Goal: Information Seeking & Learning: Compare options

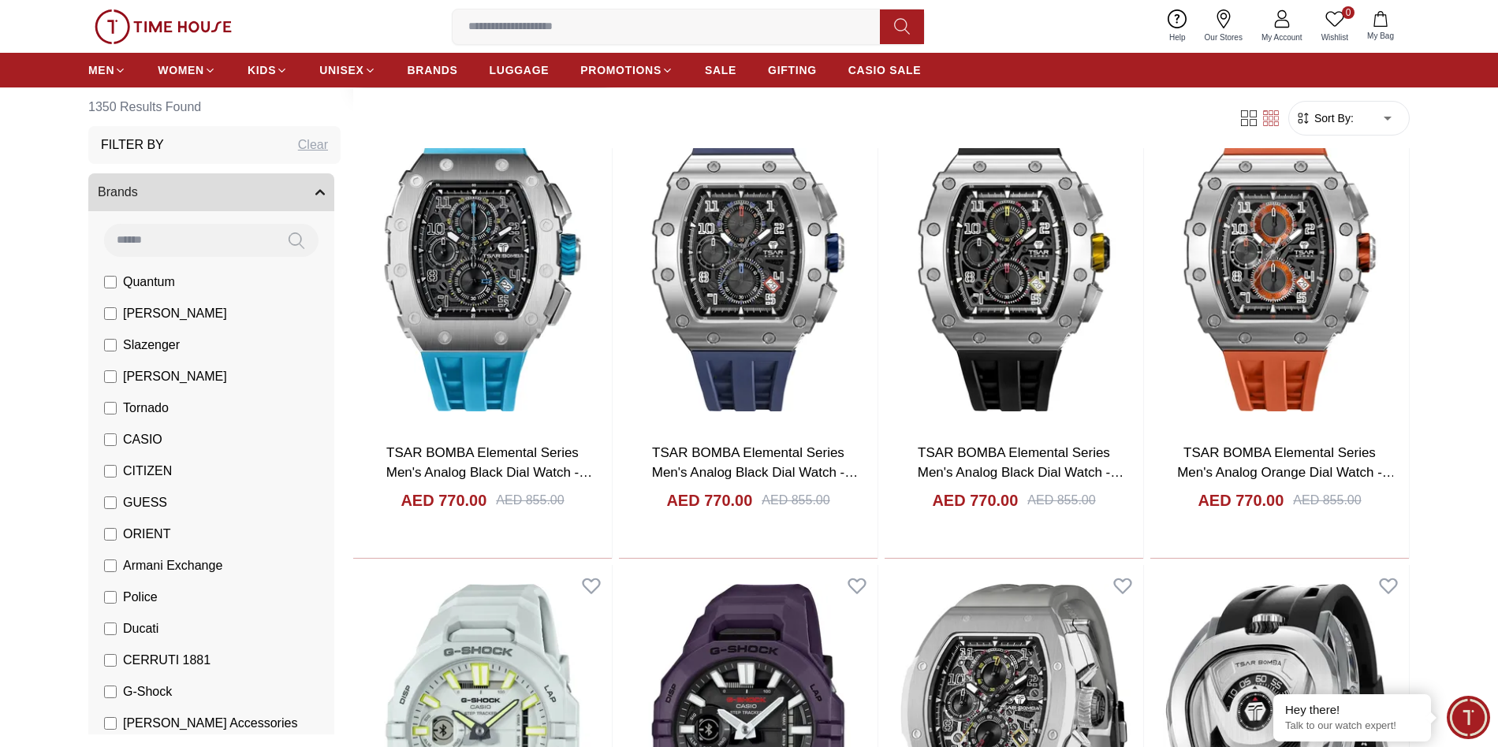
scroll to position [867, 0]
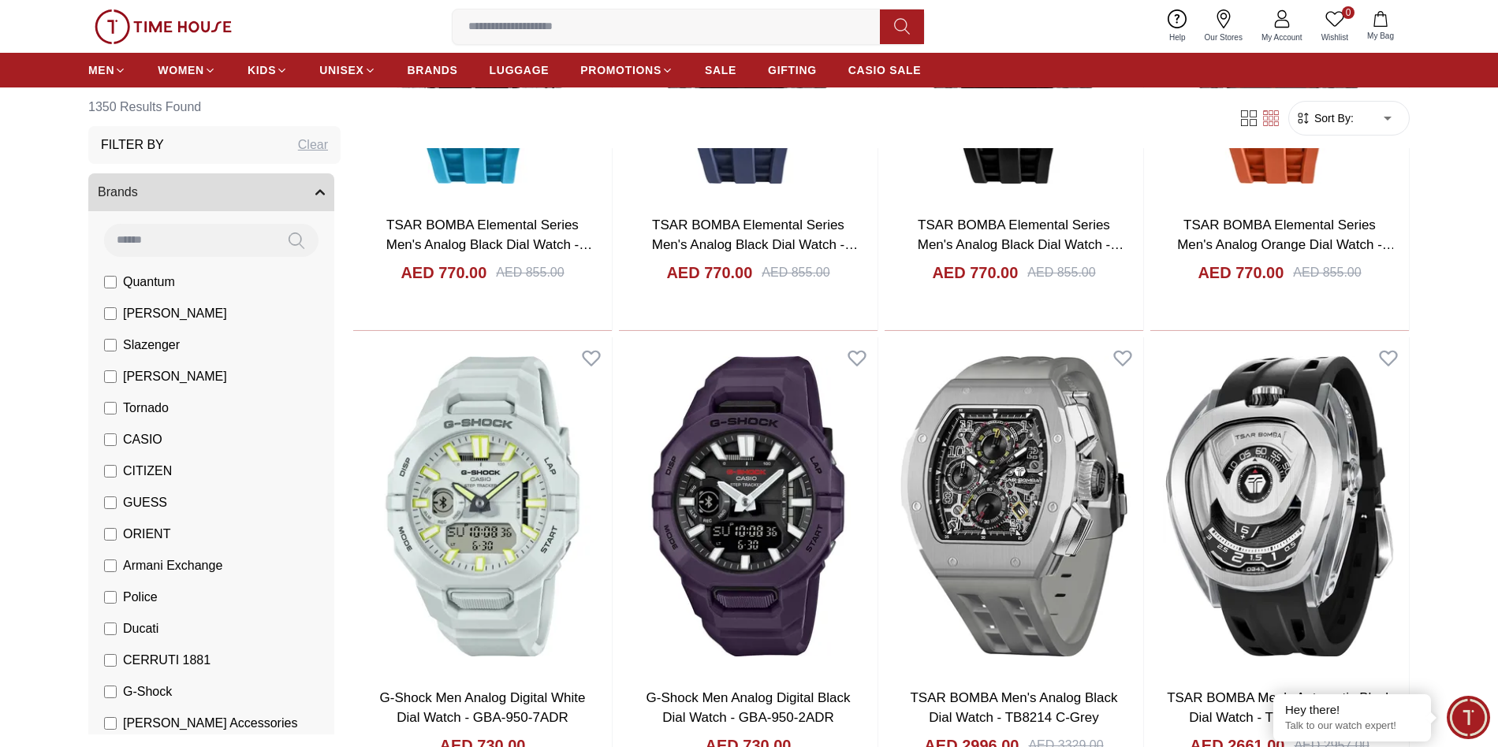
click at [143, 530] on span "ORIENT" at bounding box center [146, 534] width 47 height 19
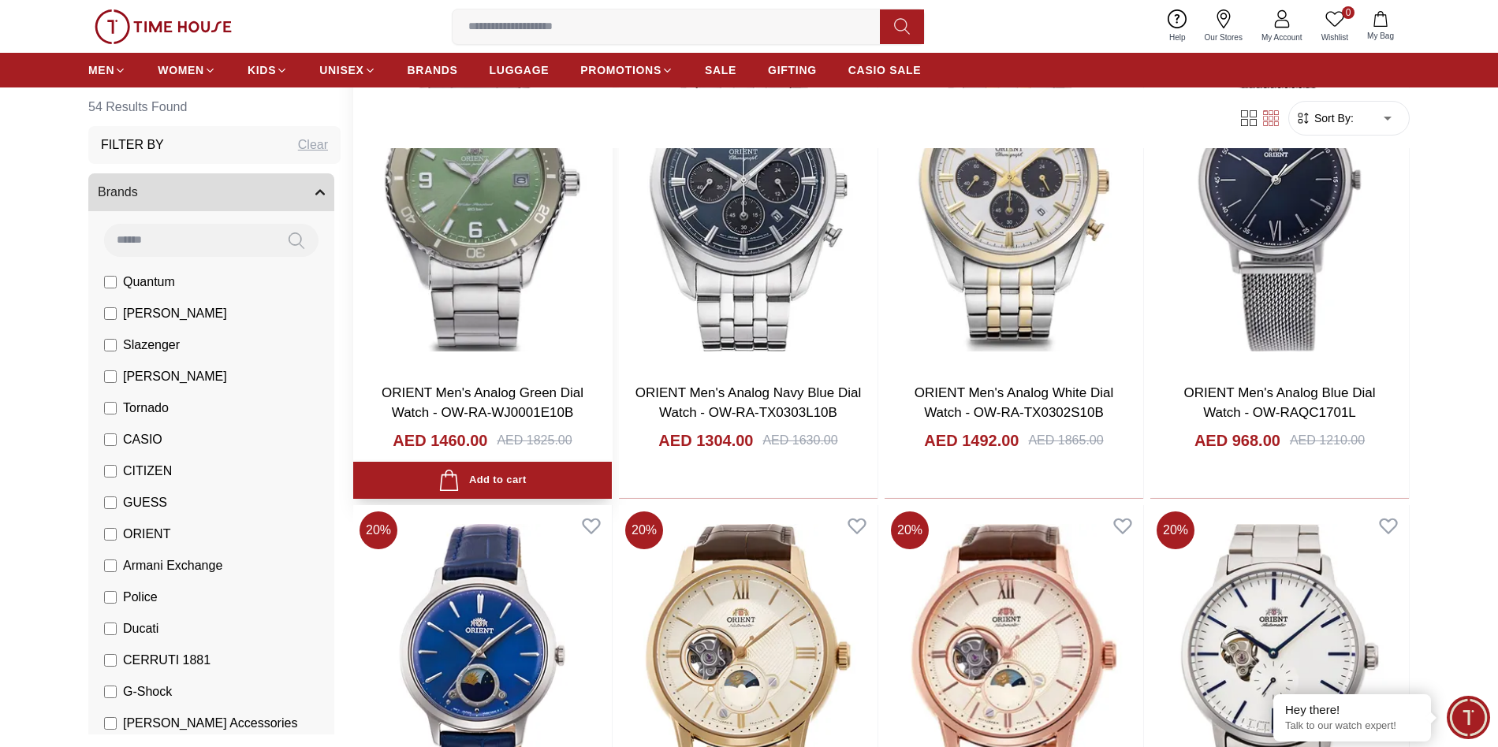
scroll to position [1340, 0]
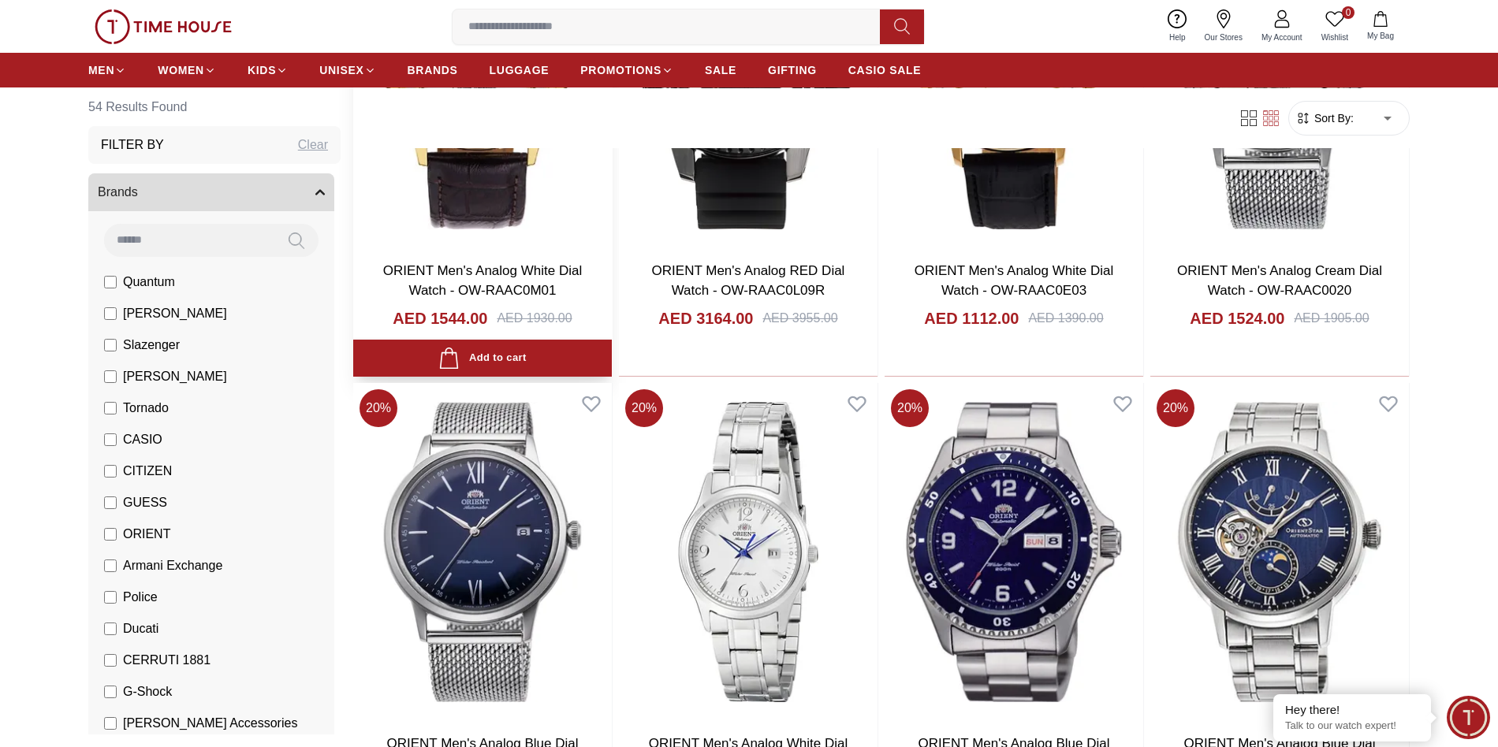
scroll to position [3469, 0]
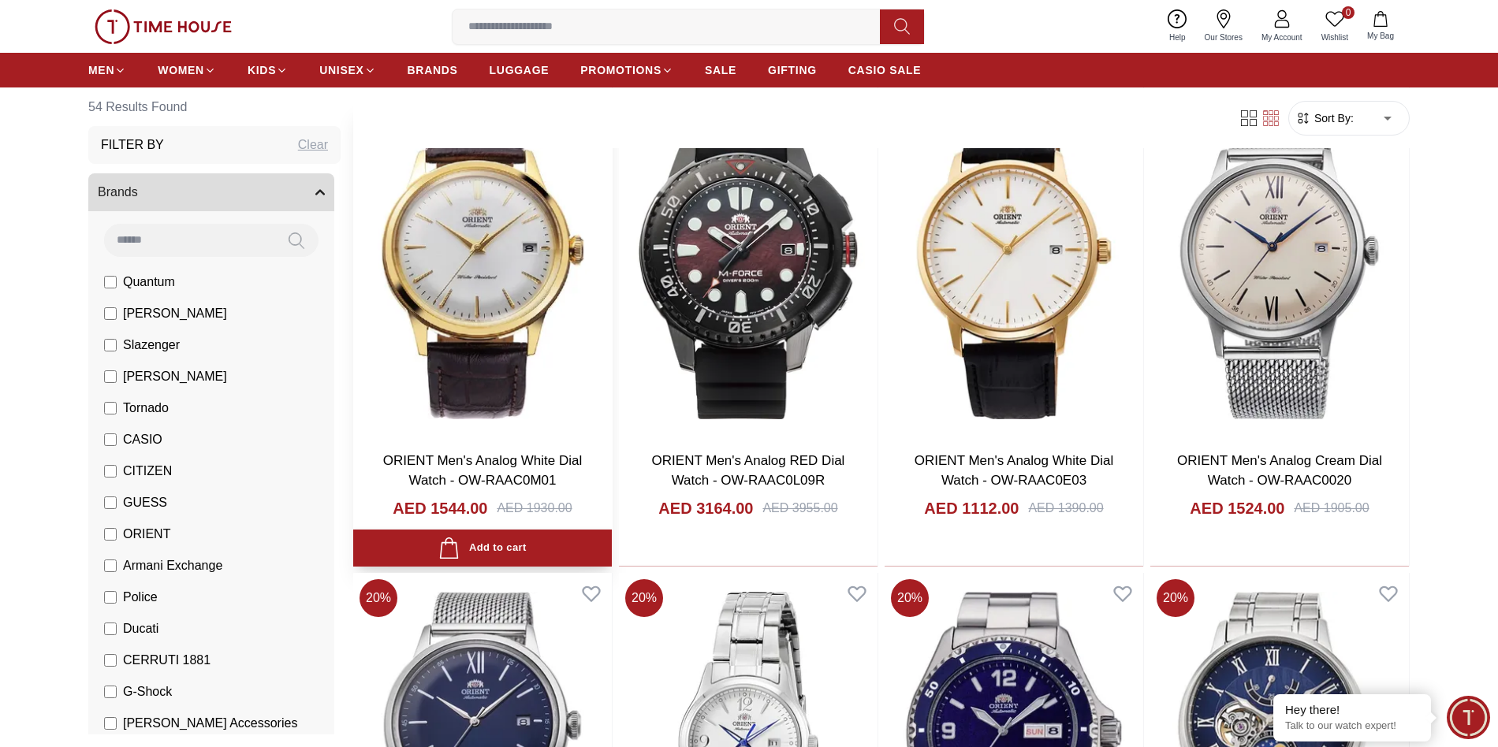
click at [476, 300] on img at bounding box center [482, 269] width 259 height 338
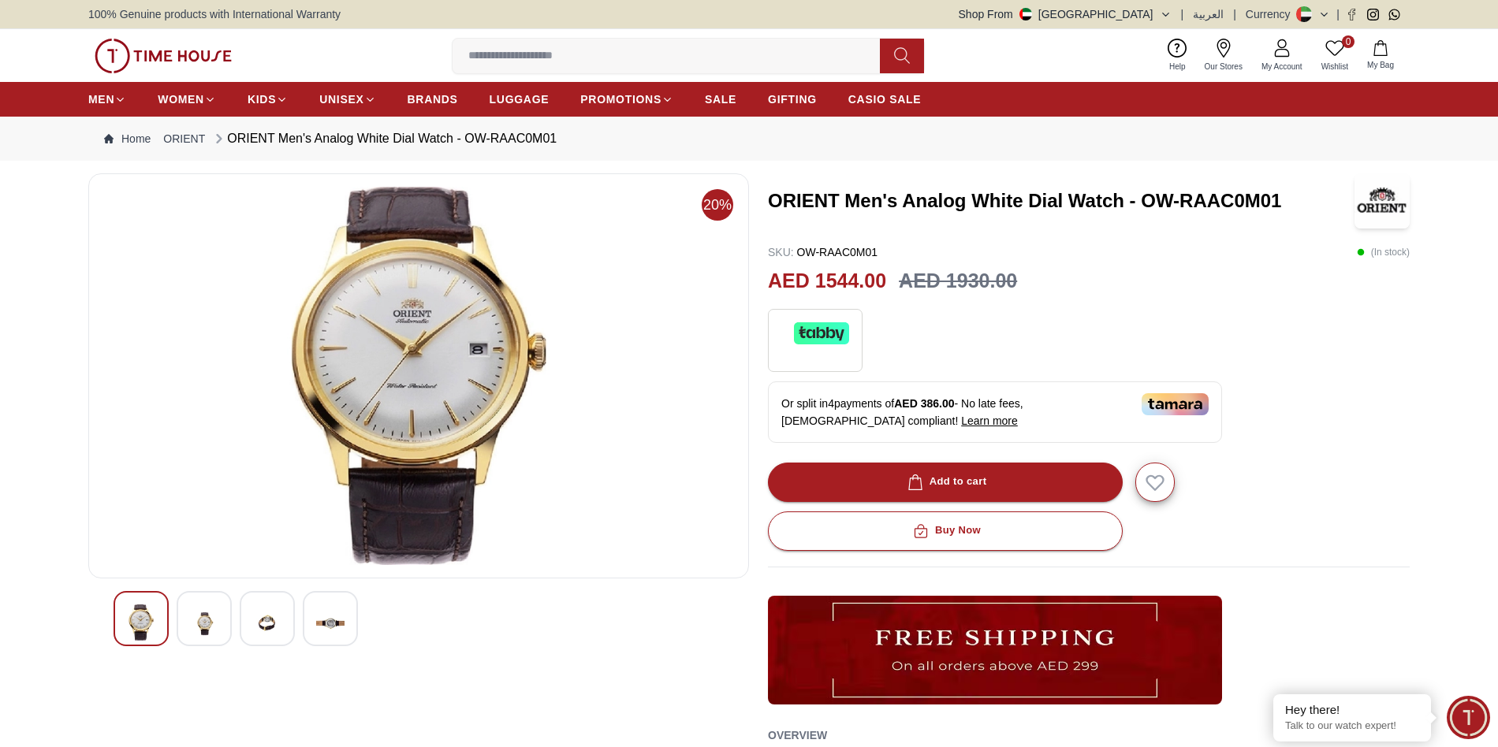
click at [319, 617] on img at bounding box center [330, 624] width 28 height 39
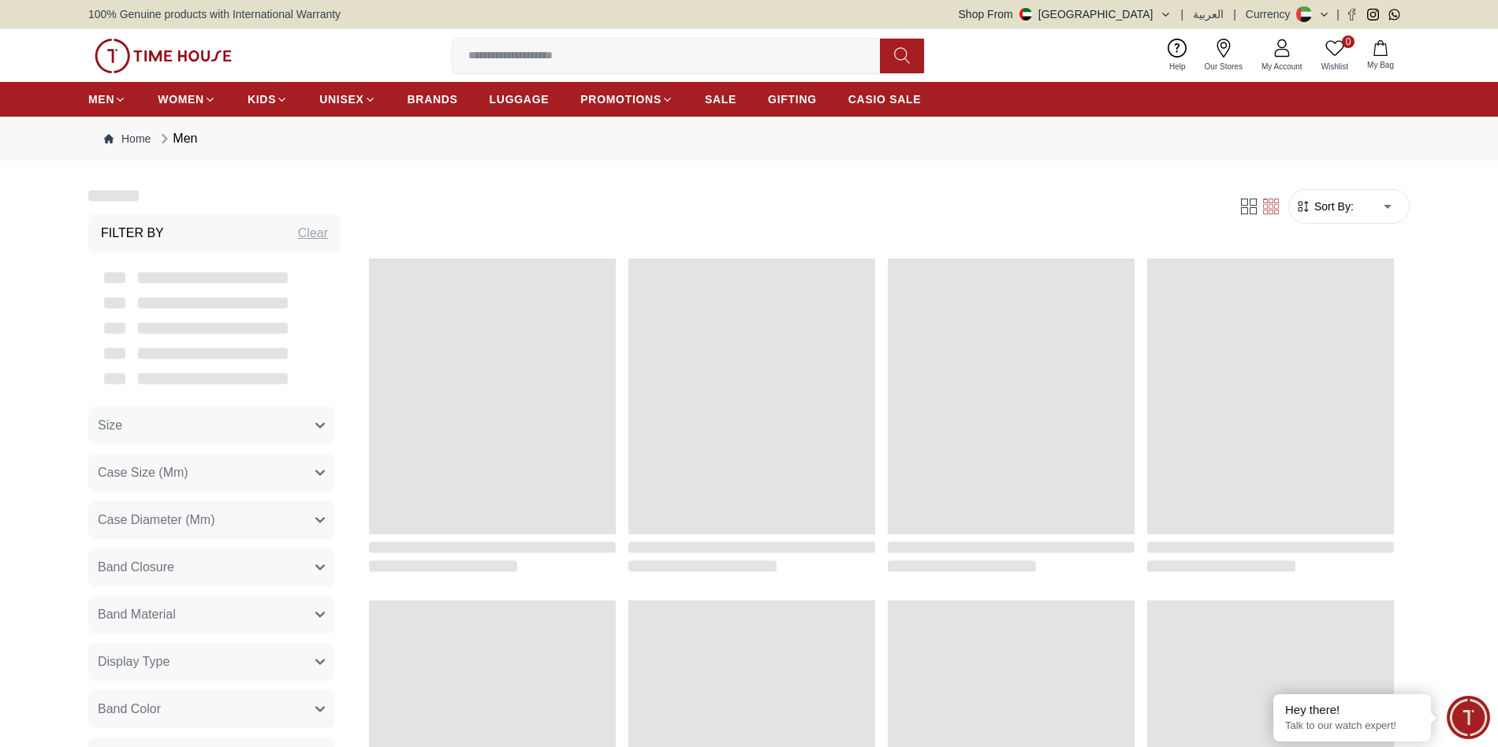
scroll to position [1486, 0]
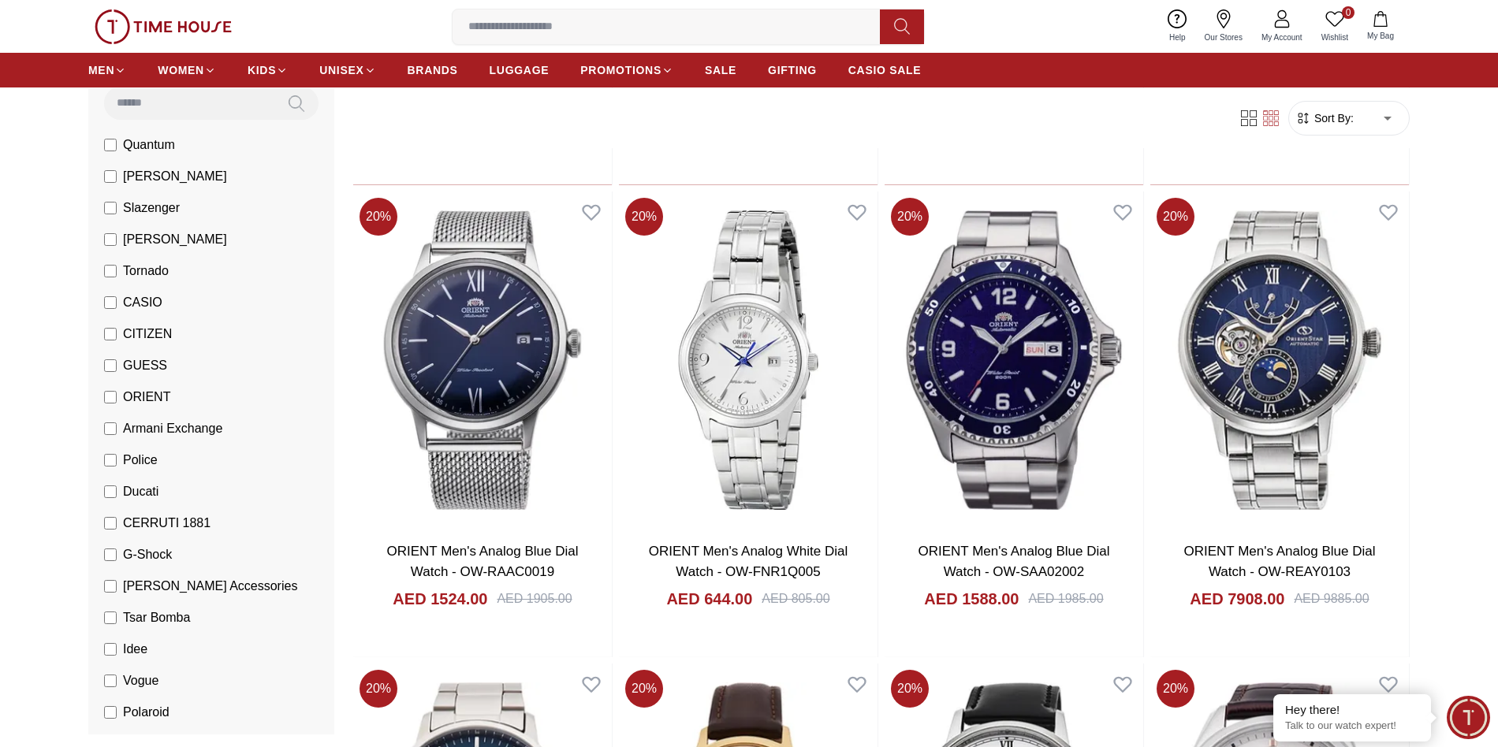
scroll to position [158, 0]
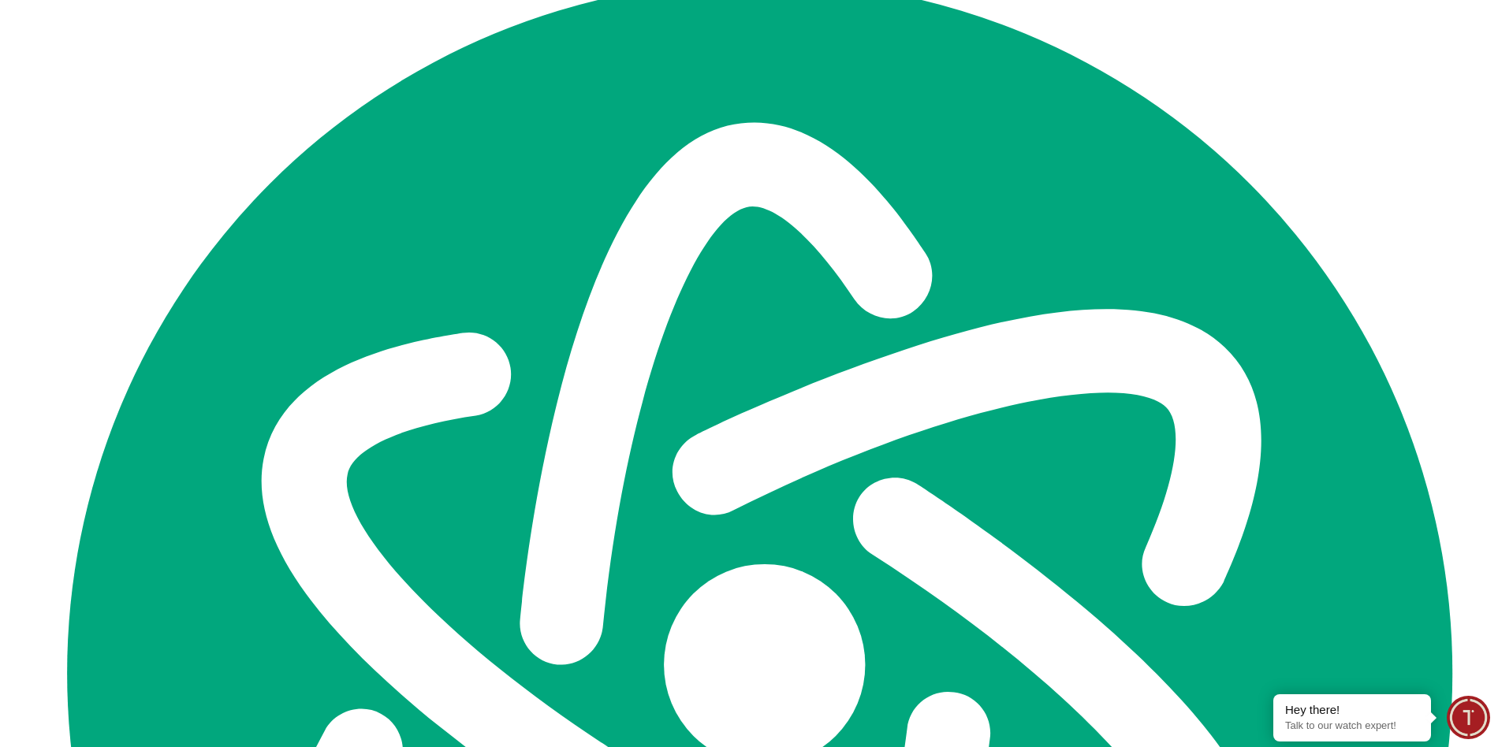
scroll to position [679, 0]
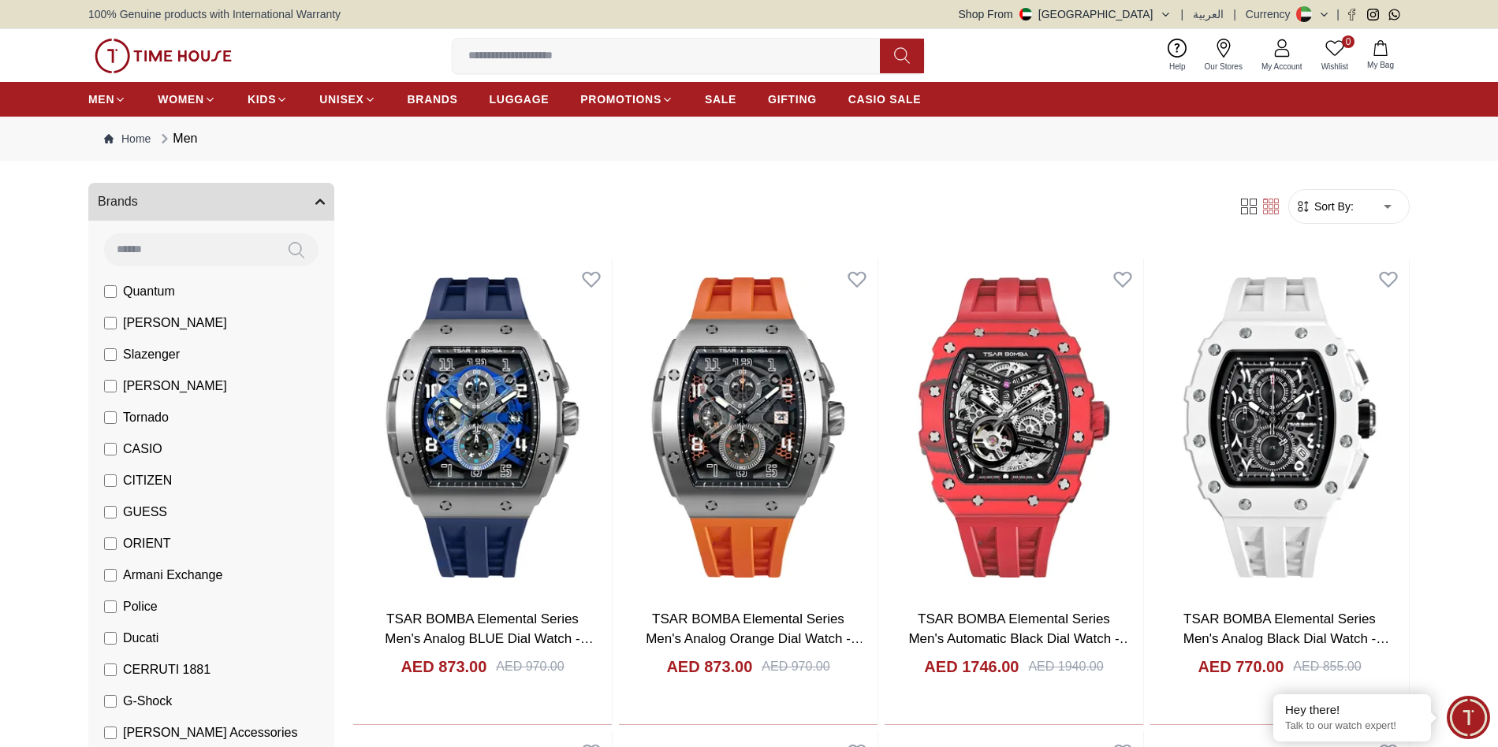
scroll to position [158, 0]
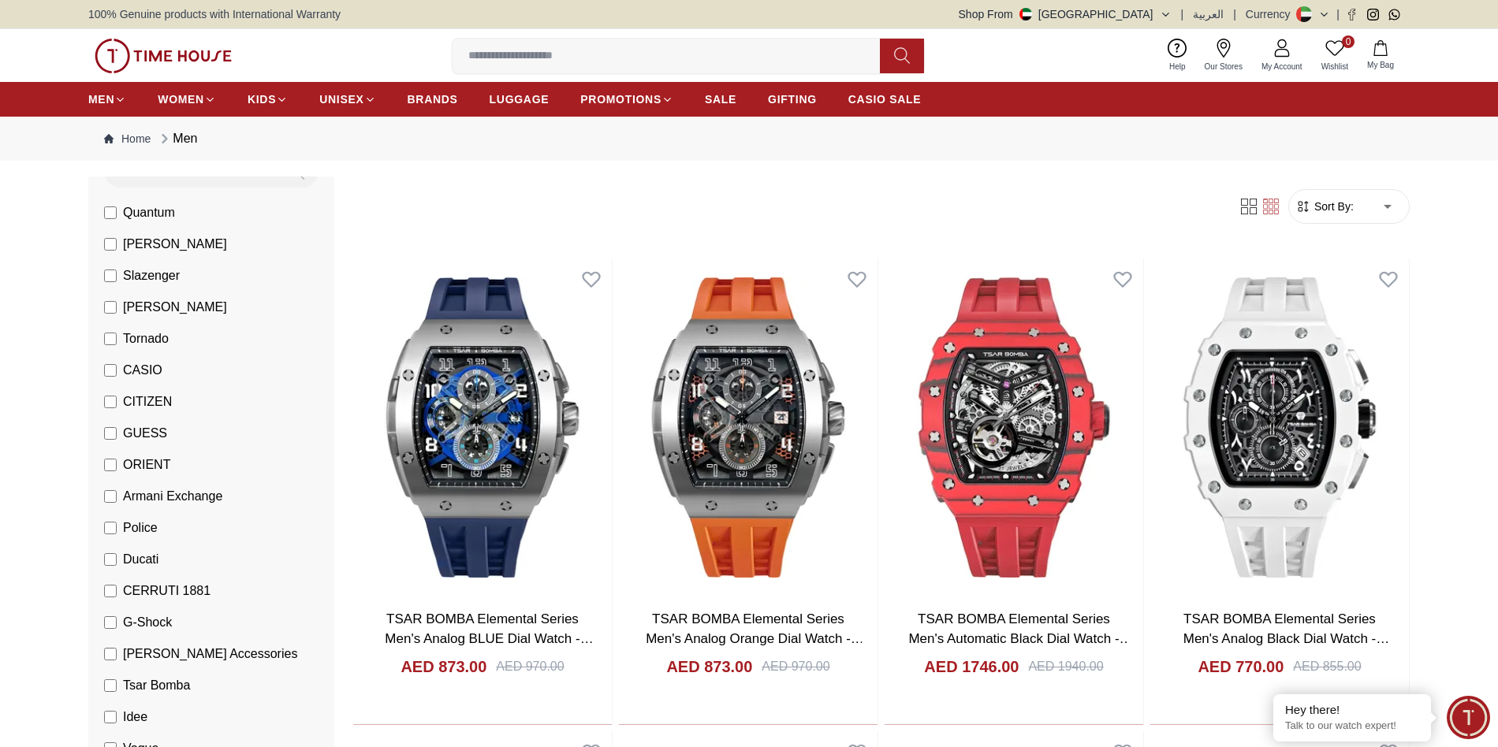
click at [181, 583] on span "CERRUTI 1881" at bounding box center [167, 591] width 88 height 19
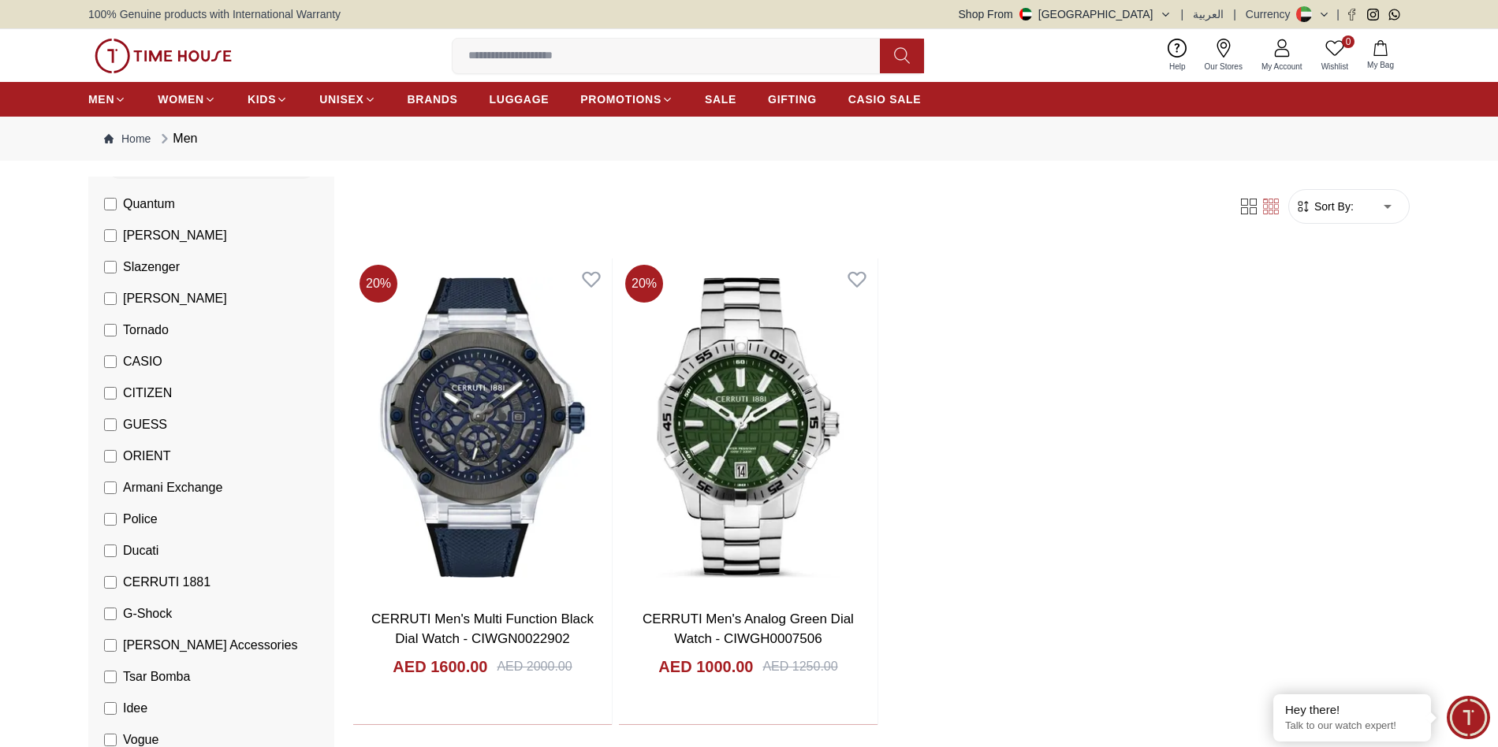
scroll to position [158, 0]
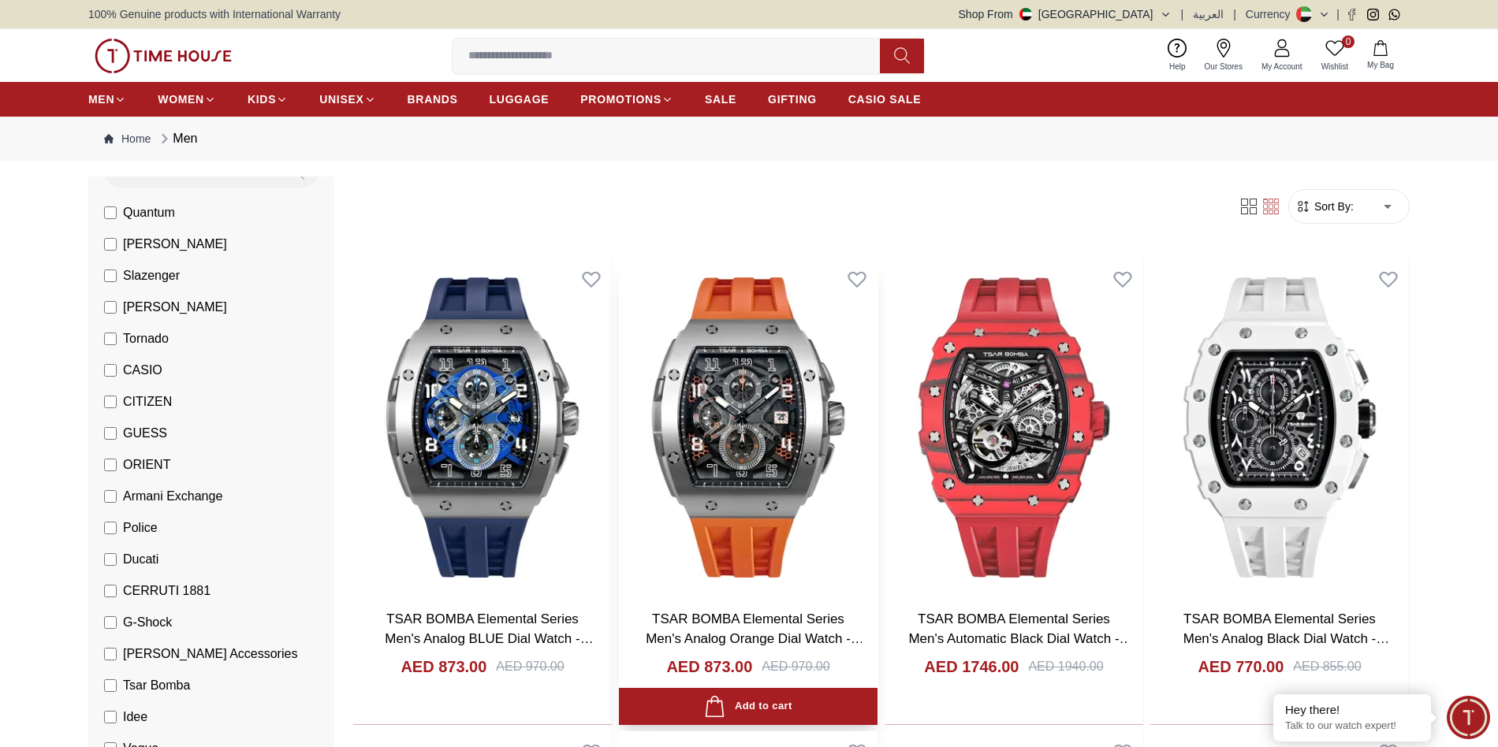
click at [740, 413] on img at bounding box center [748, 428] width 259 height 338
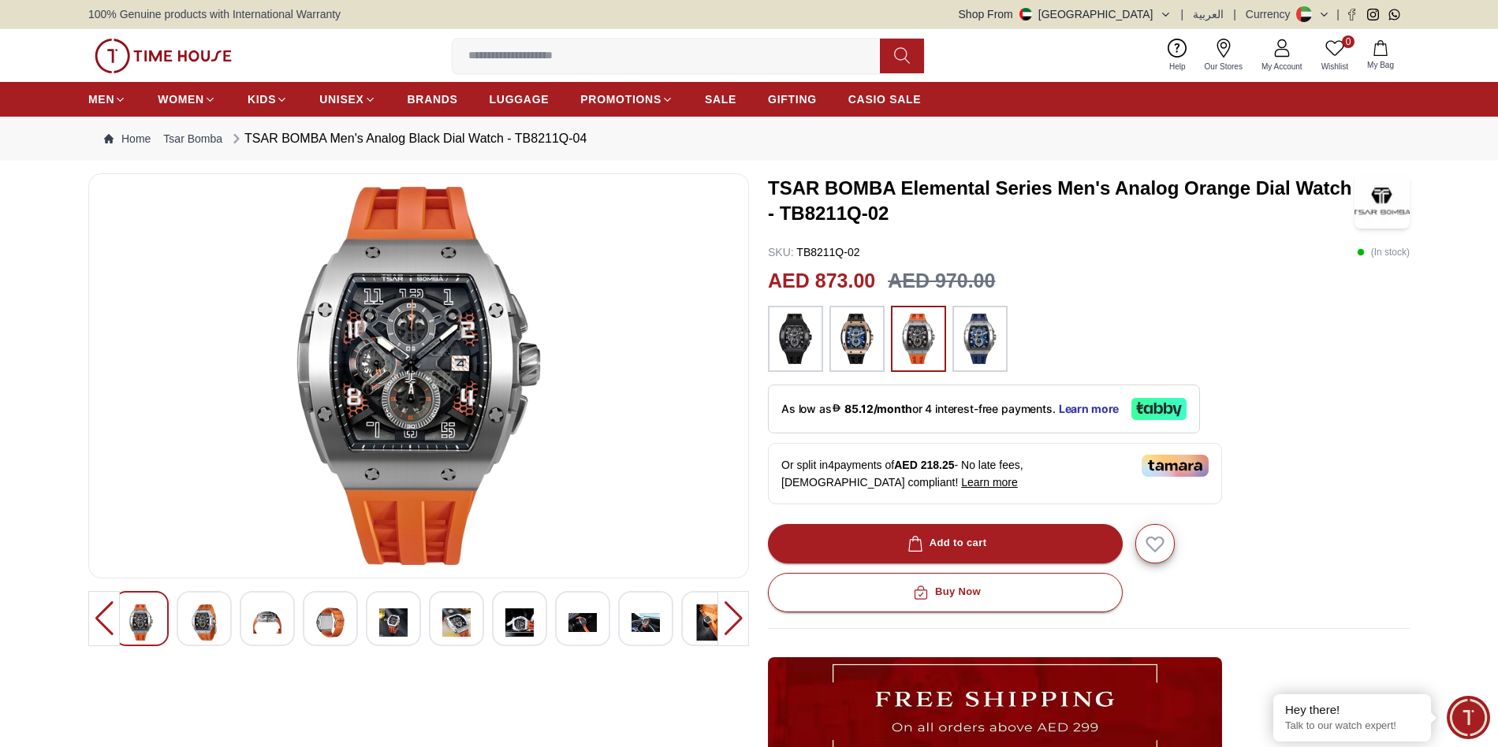
click at [203, 620] on img at bounding box center [204, 623] width 28 height 36
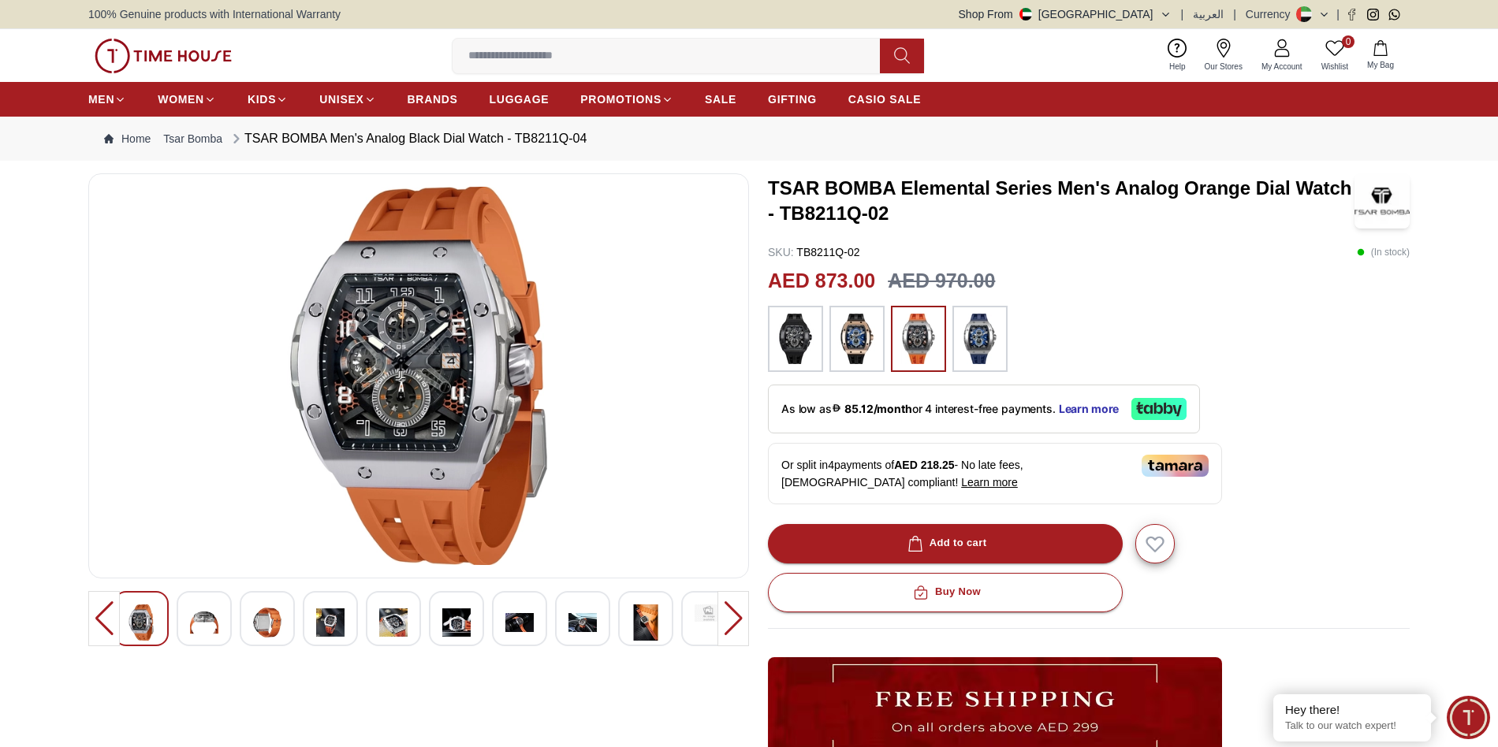
click at [266, 622] on img at bounding box center [267, 623] width 28 height 36
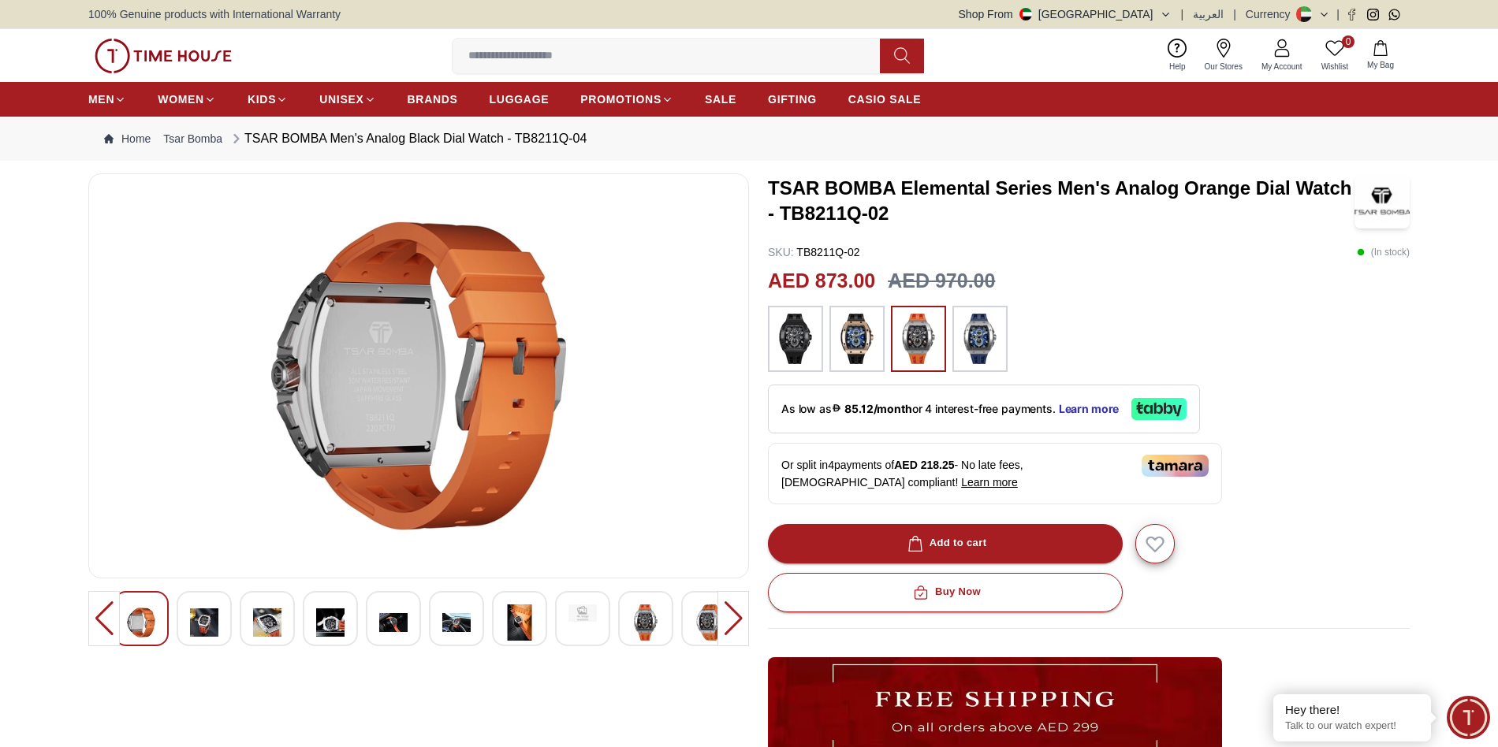
click at [451, 624] on img at bounding box center [456, 623] width 28 height 36
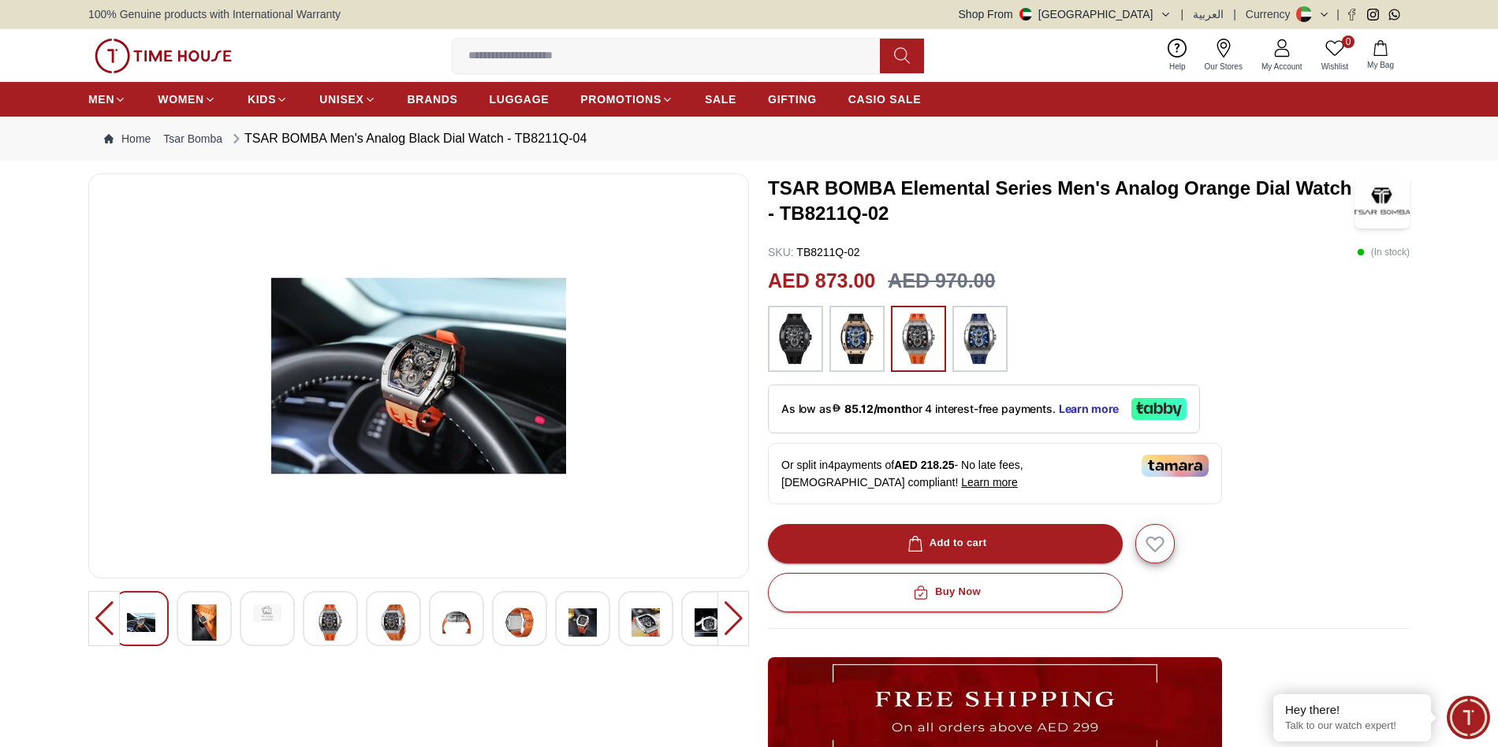
click at [348, 621] on div at bounding box center [330, 618] width 55 height 55
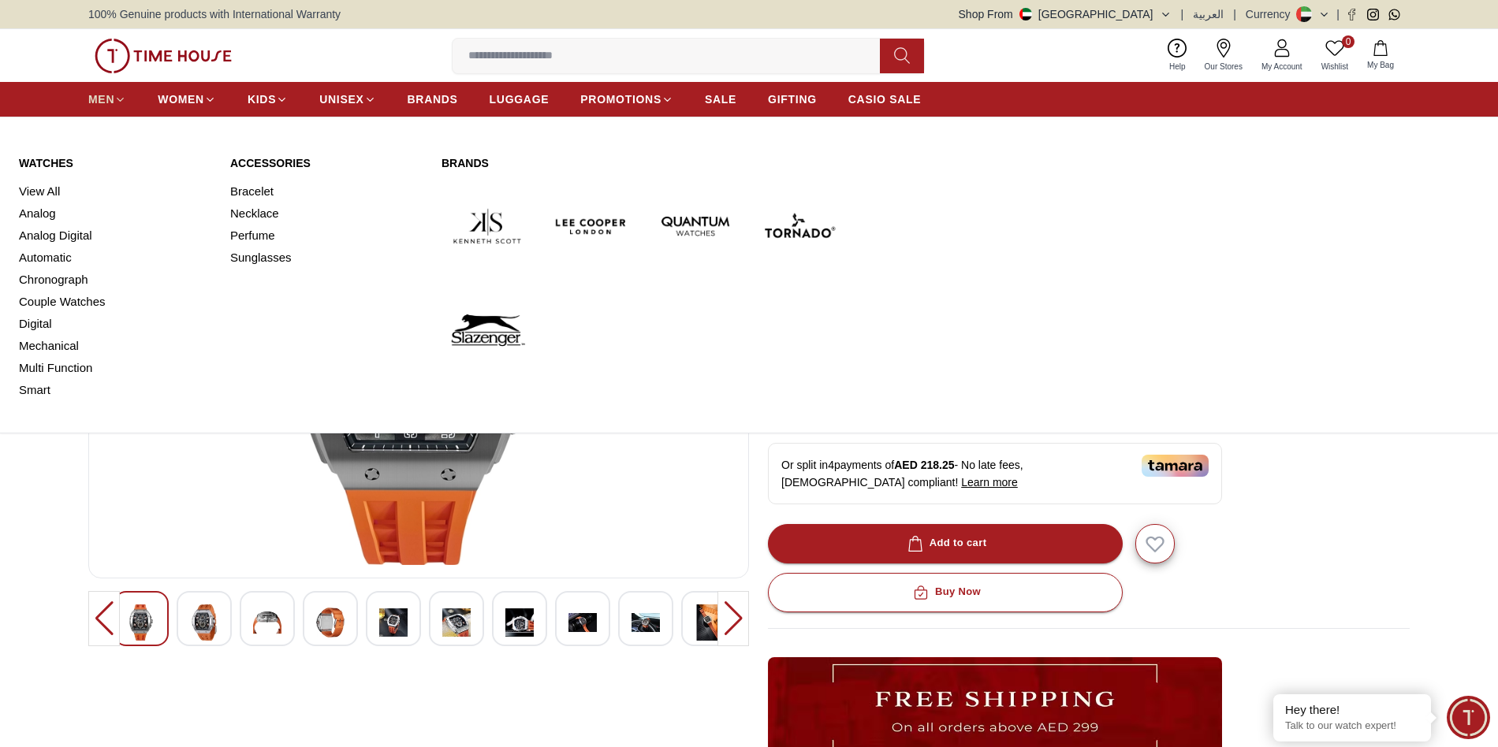
click at [113, 97] on span "MEN" at bounding box center [101, 99] width 26 height 16
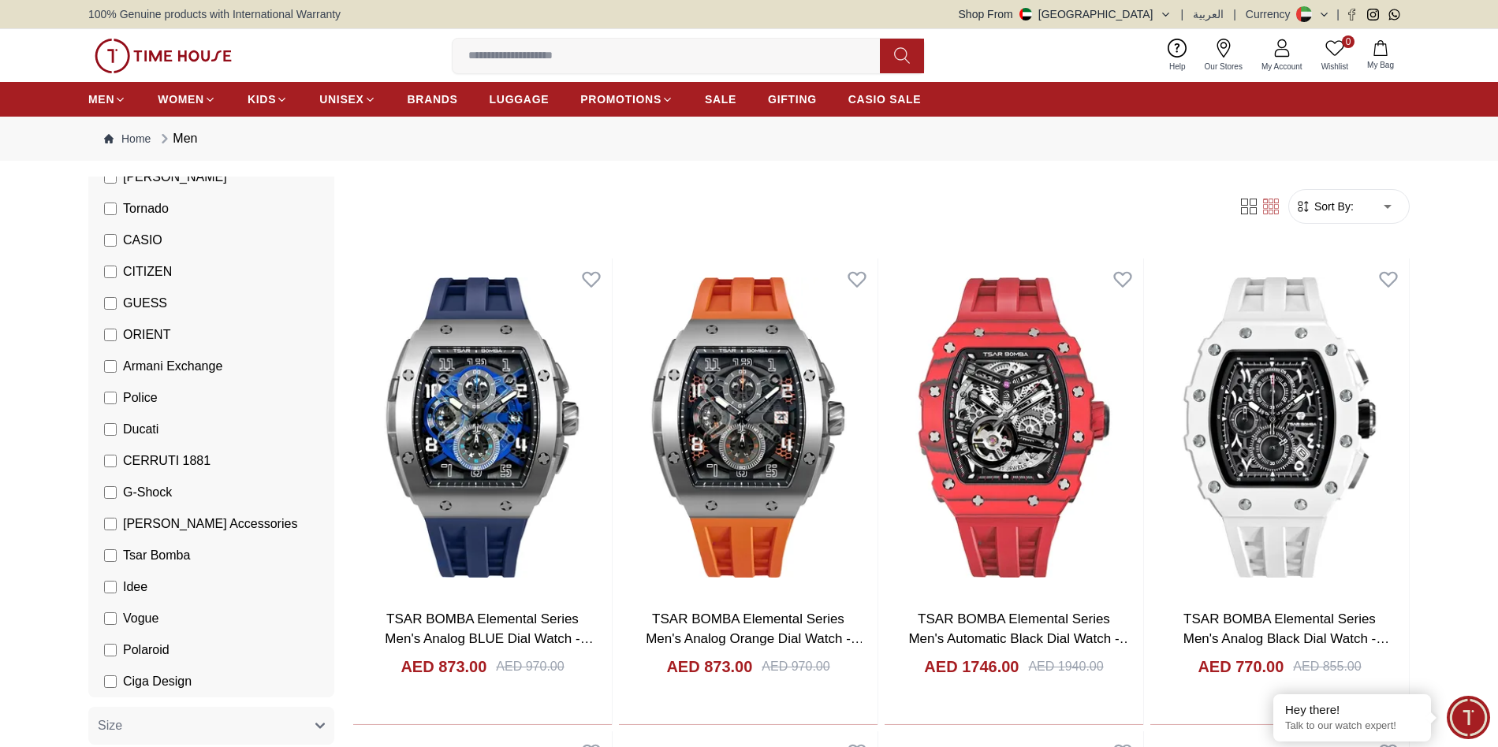
scroll to position [315, 0]
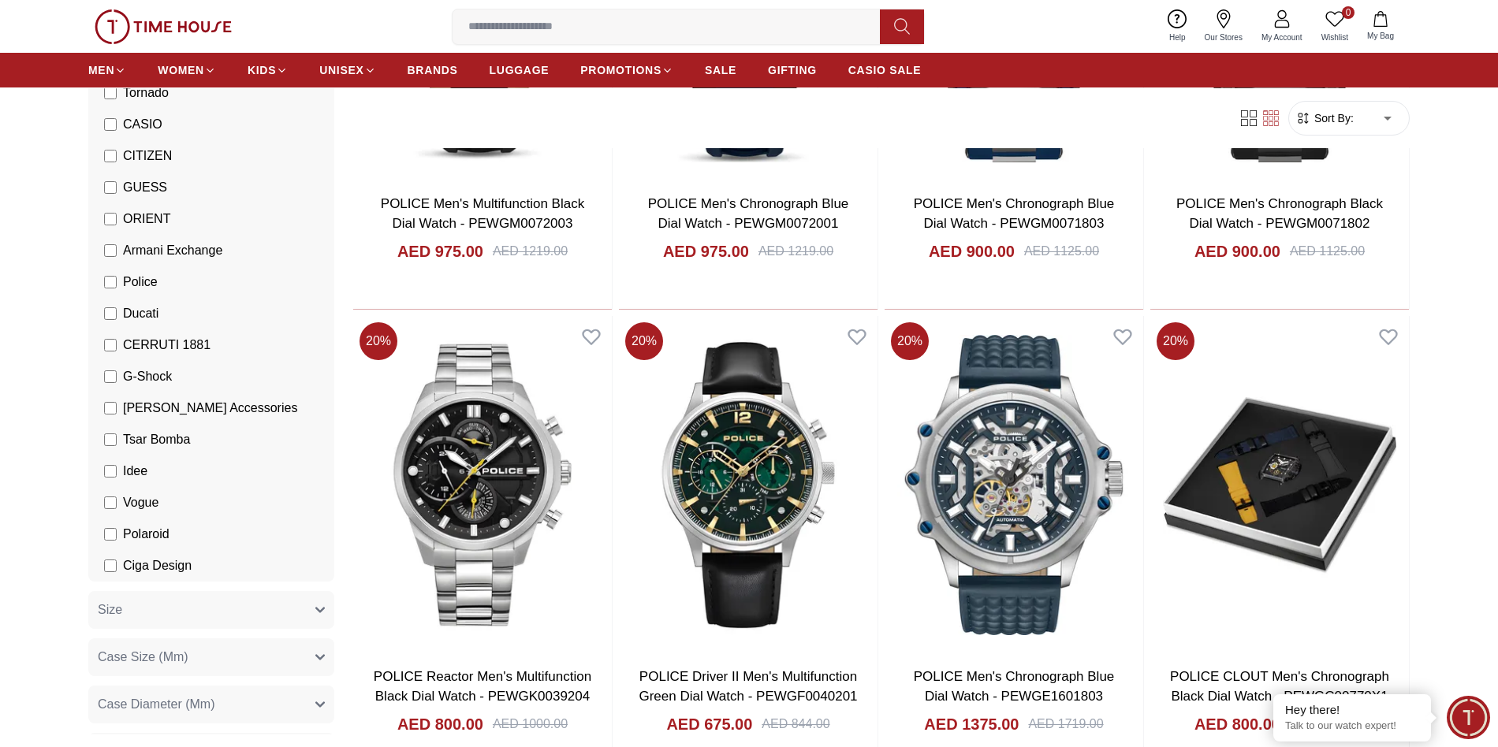
scroll to position [3942, 0]
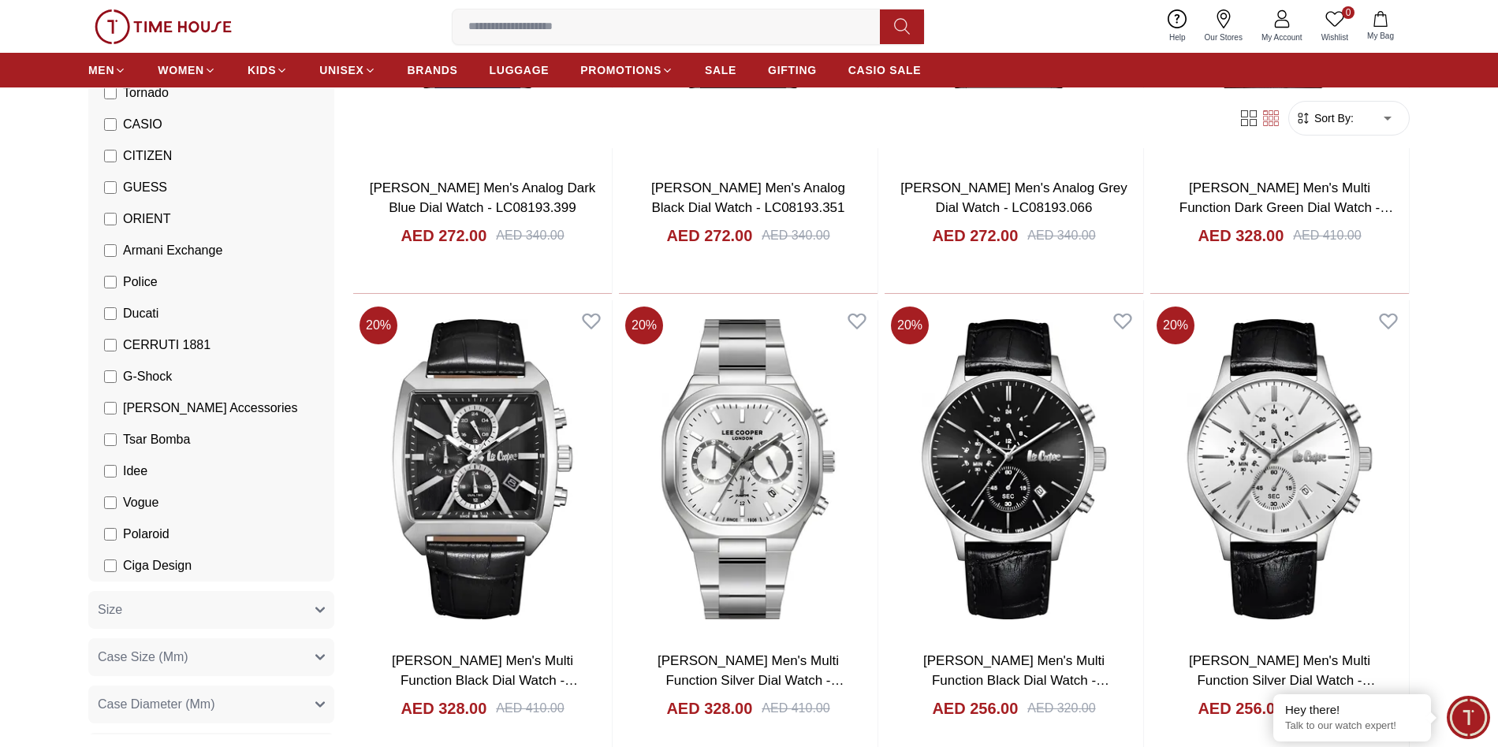
scroll to position [6150, 0]
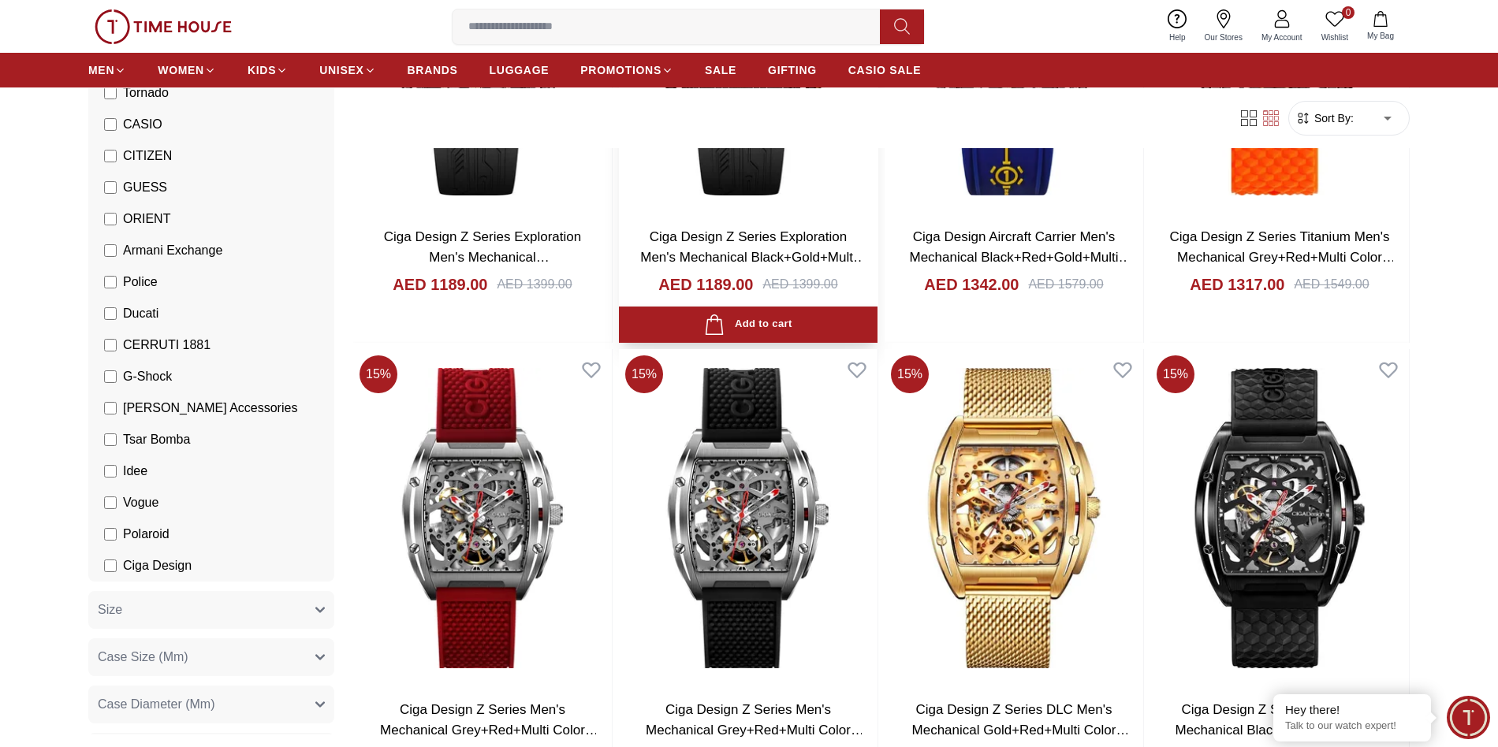
scroll to position [8436, 0]
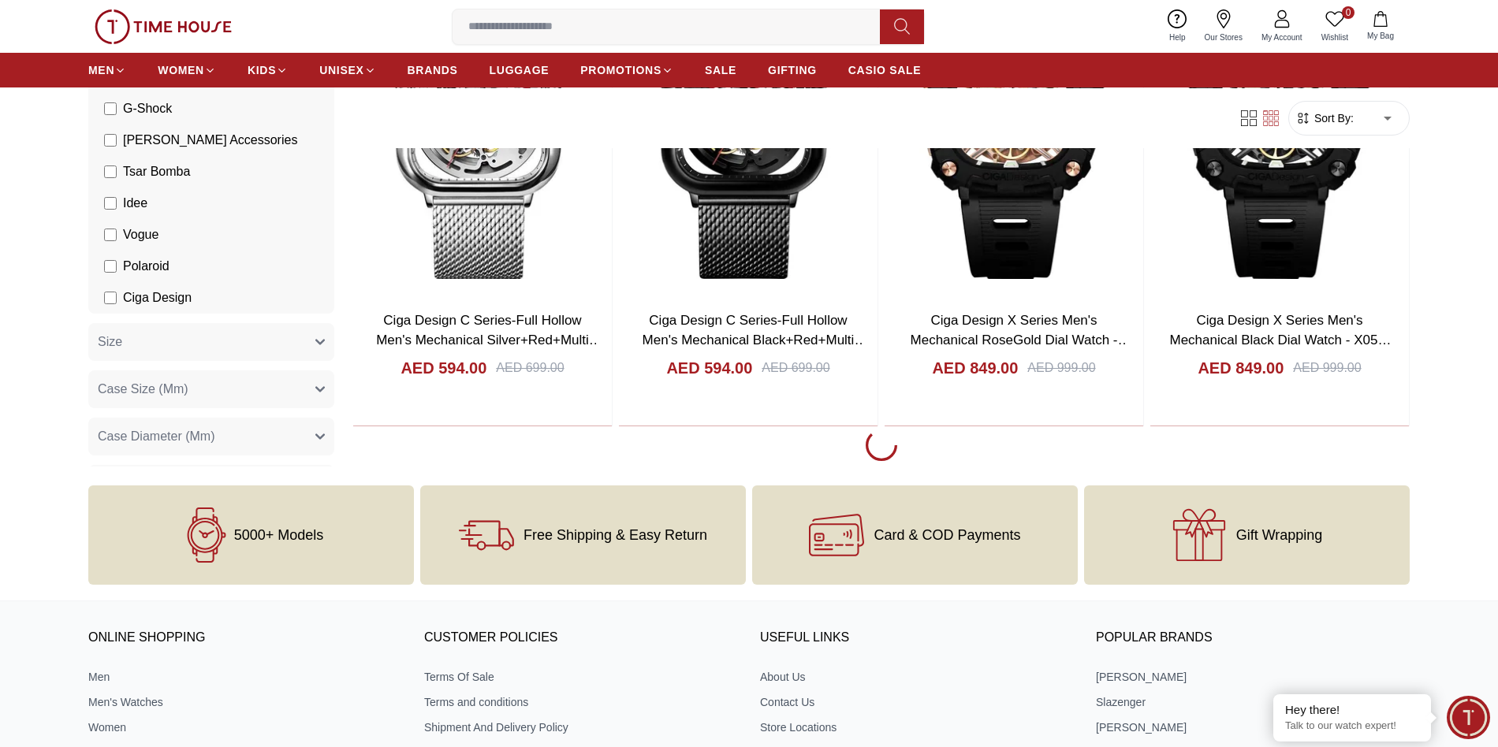
scroll to position [9304, 0]
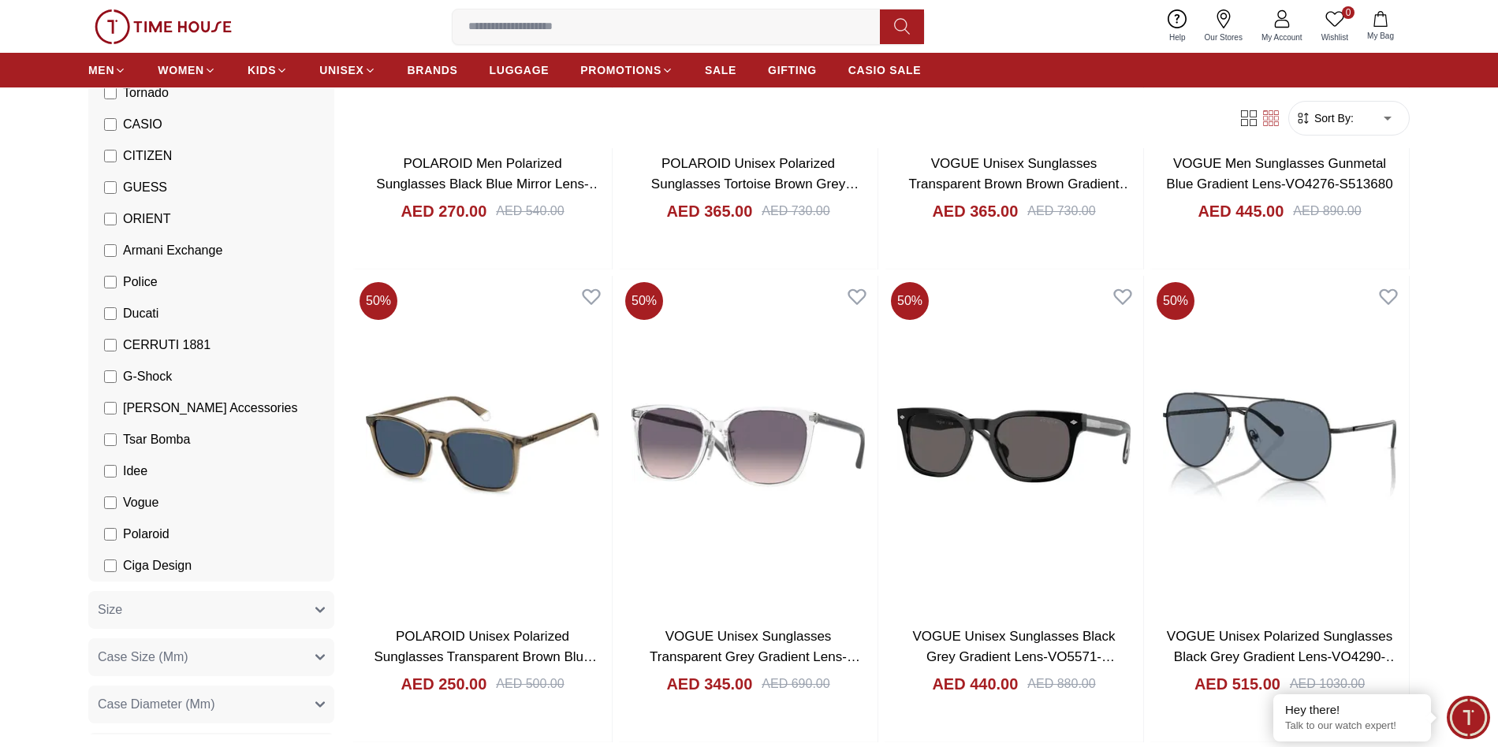
scroll to position [10881, 0]
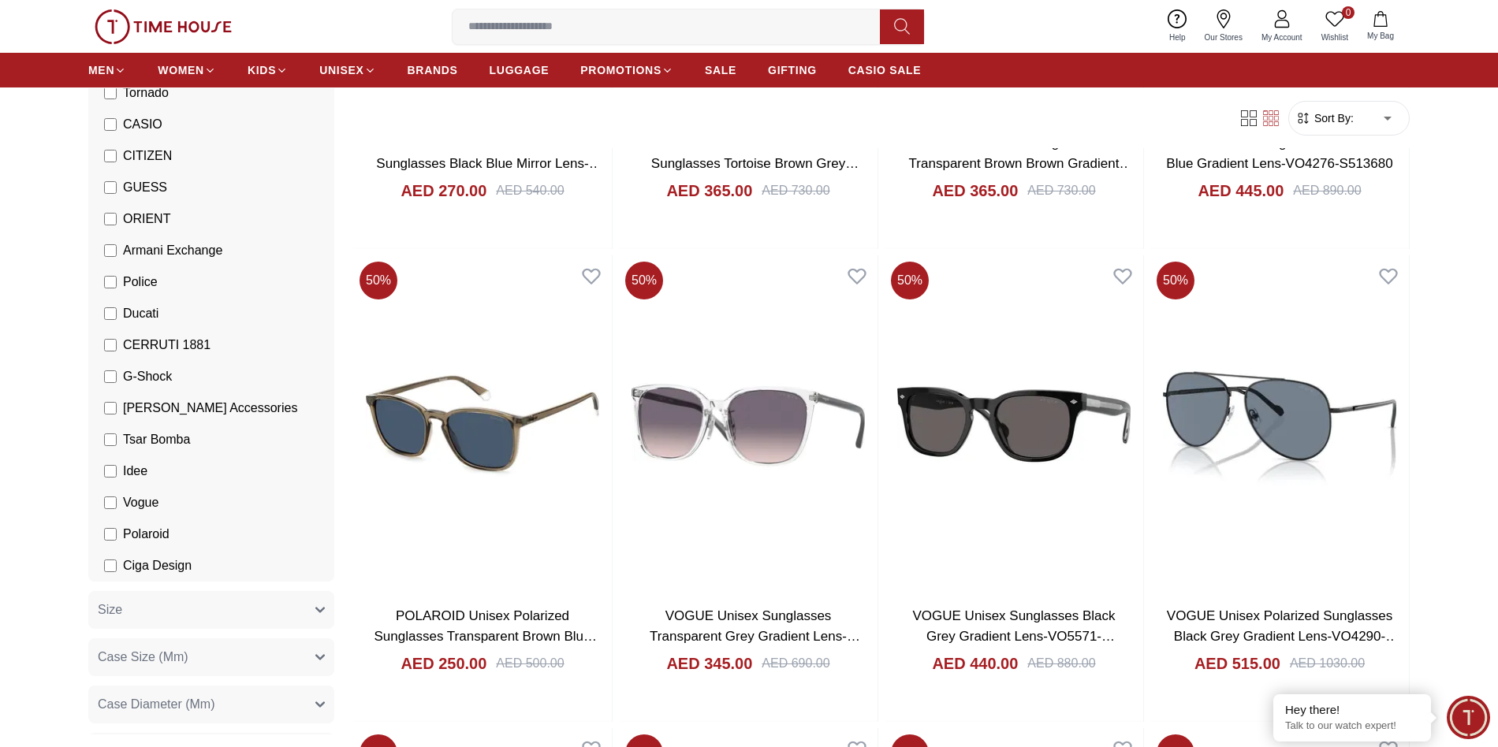
scroll to position [9304, 0]
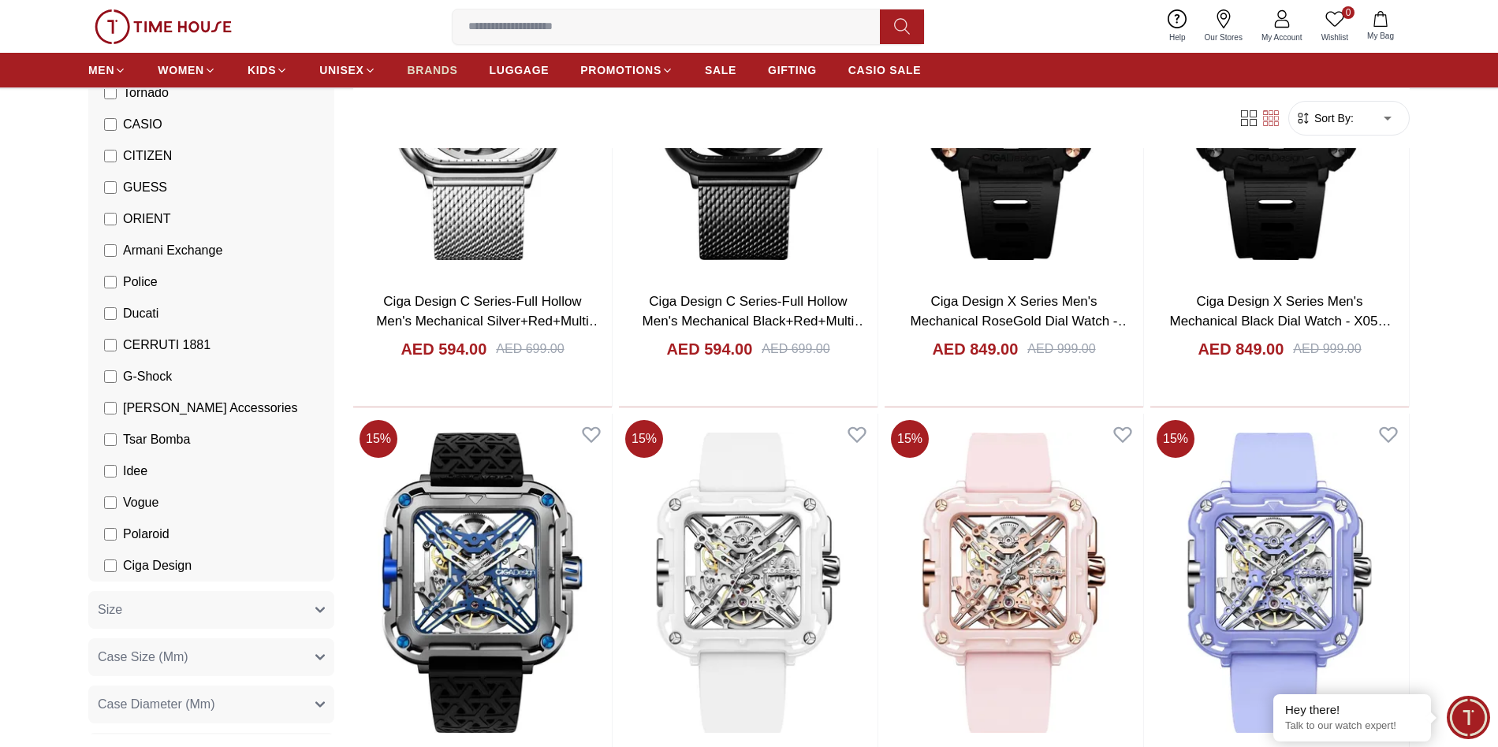
click at [441, 65] on span "BRANDS" at bounding box center [433, 70] width 50 height 16
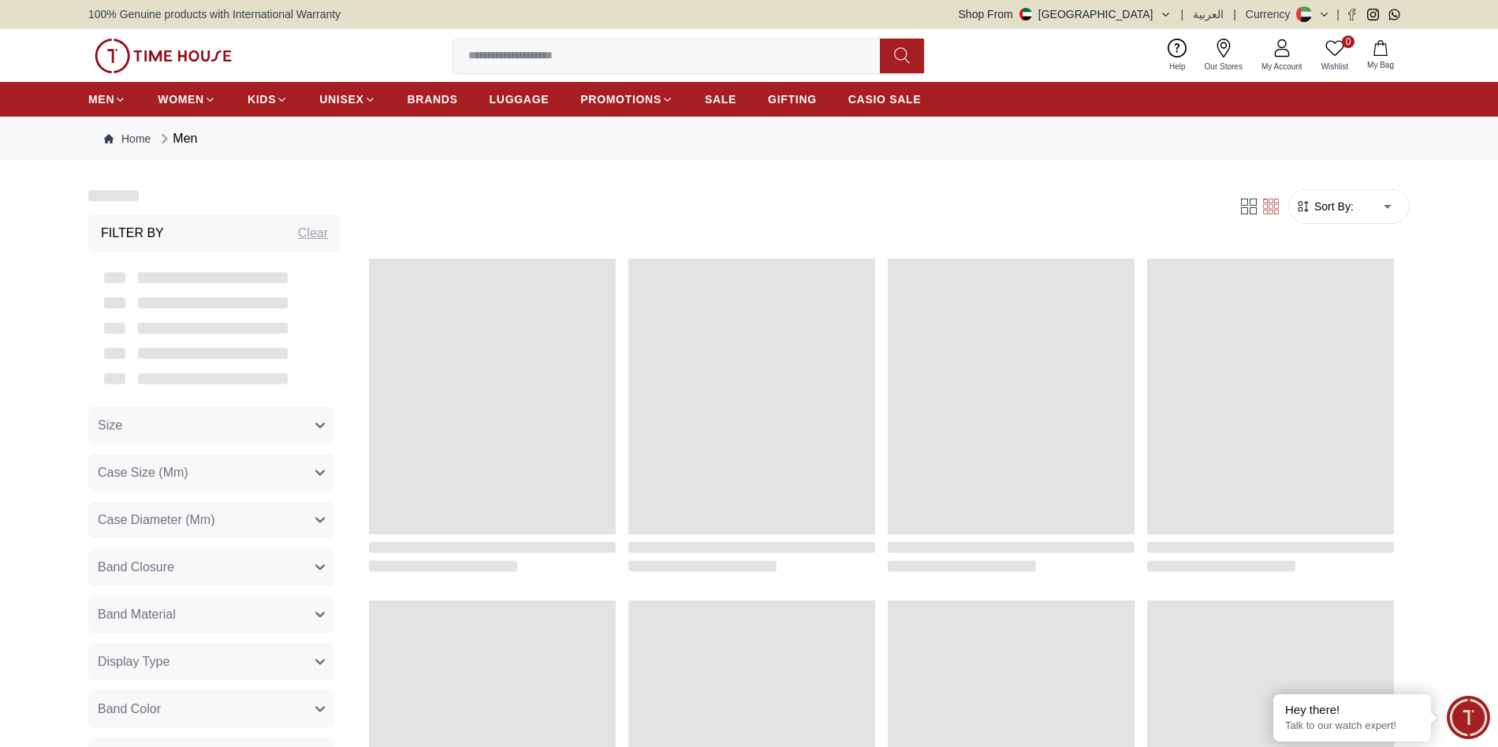
scroll to position [1486, 0]
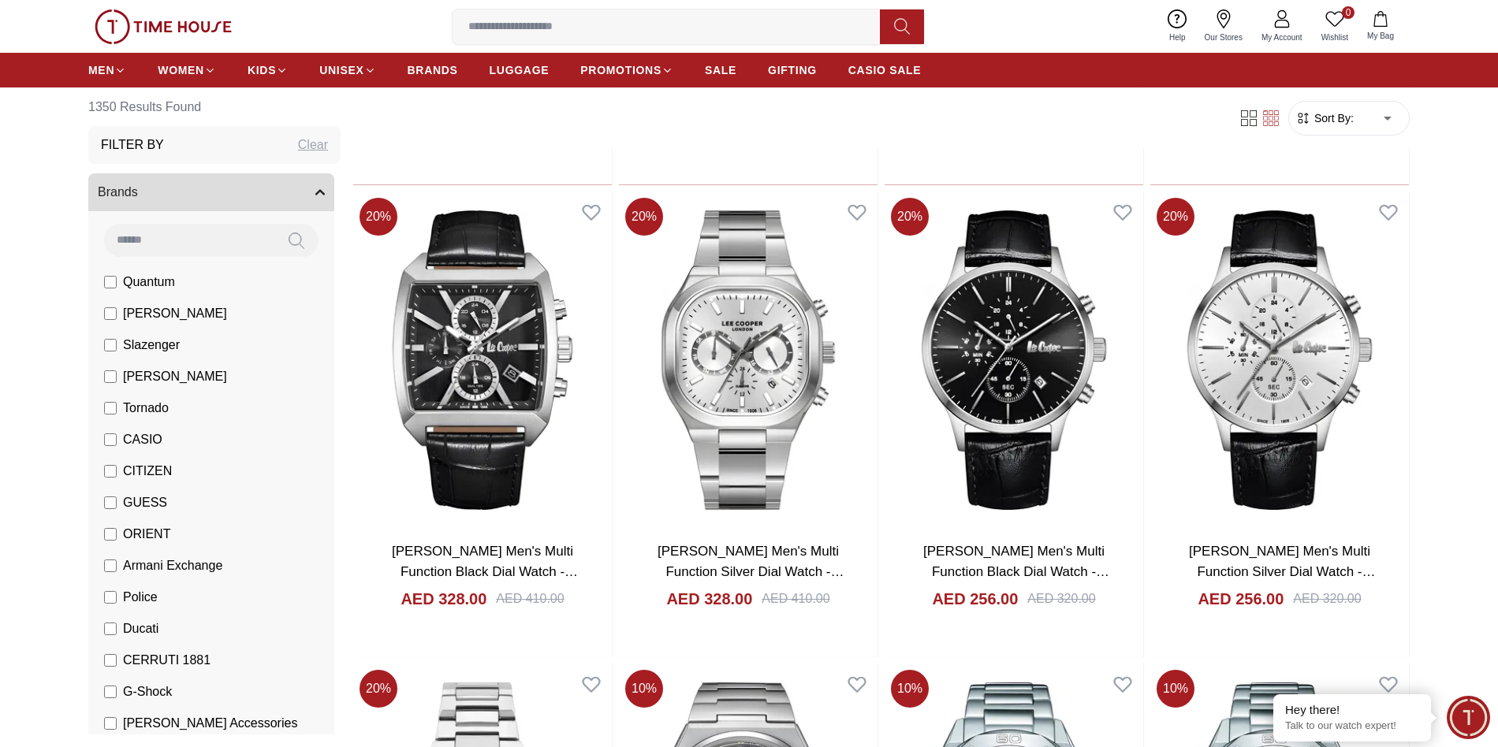
scroll to position [2129, 0]
